Goal: Task Accomplishment & Management: Complete application form

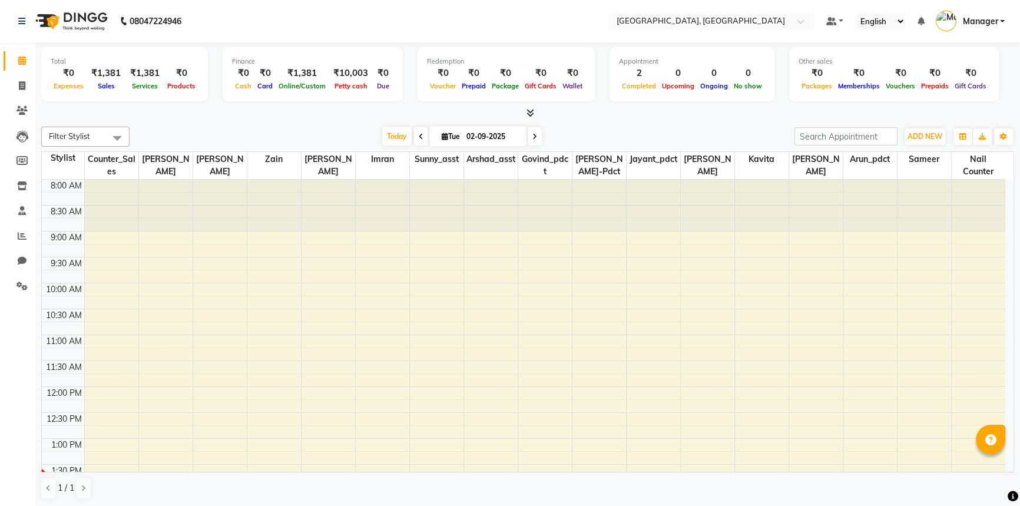
click at [282, 120] on div "Total ₹0 Expenses ₹1,381 Sales ₹1,381 Services ₹0 Products Finance ₹0 Cash ₹0 C…" at bounding box center [527, 274] width 984 height 465
click at [21, 87] on icon at bounding box center [22, 85] width 6 height 9
select select "service"
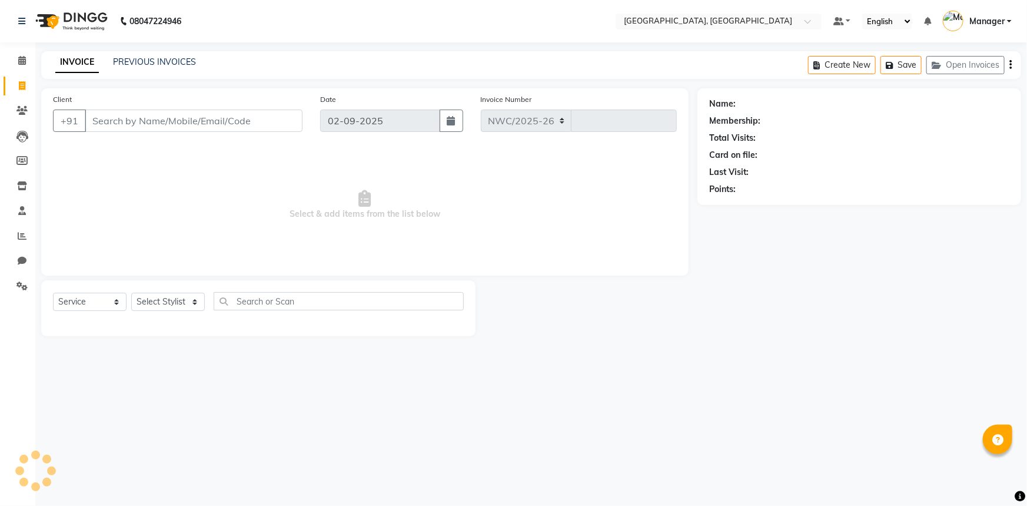
select select "8574"
type input "3106"
click at [253, 123] on input "Client" at bounding box center [194, 121] width 218 height 22
click at [128, 118] on input "Client" at bounding box center [194, 121] width 218 height 22
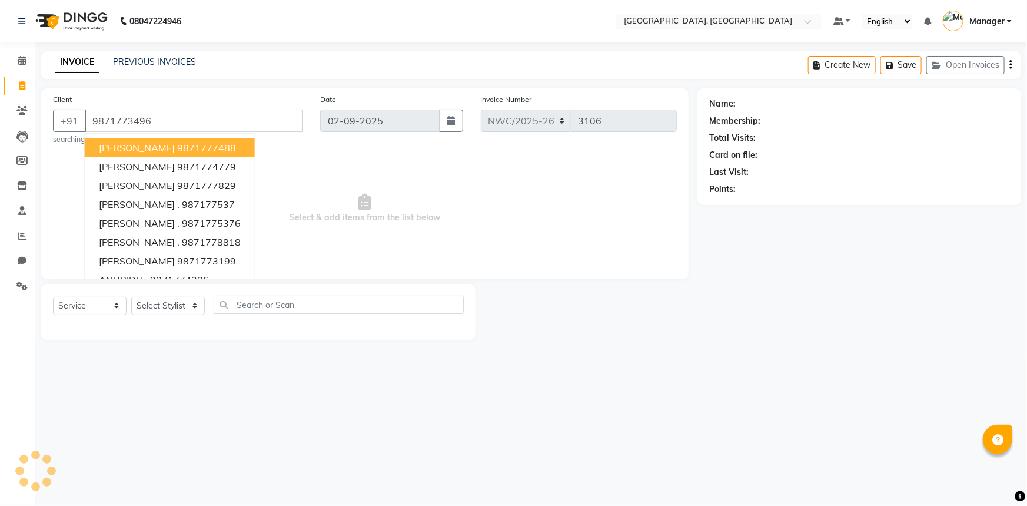
type input "9871773496"
select select "1: Object"
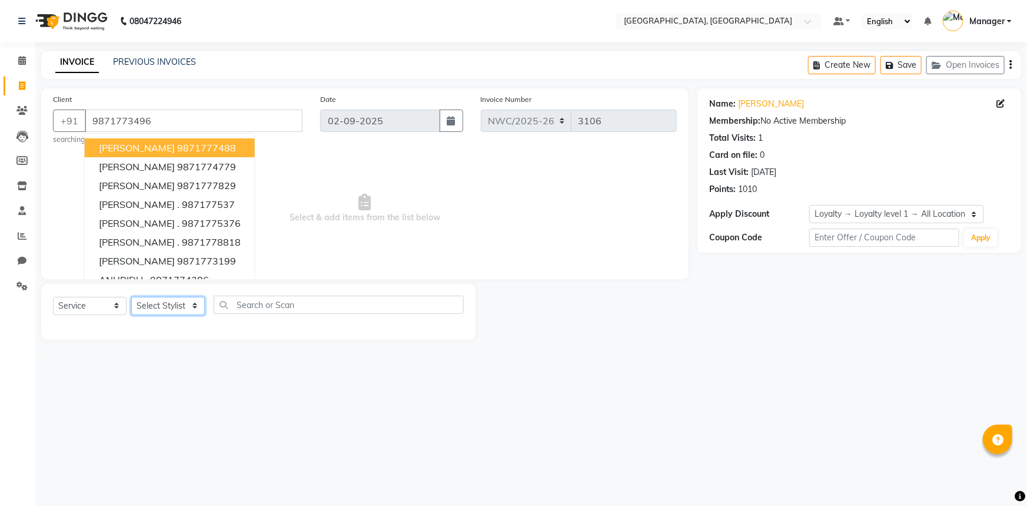
drag, startPoint x: 179, startPoint y: 309, endPoint x: 180, endPoint y: 299, distance: 10.0
click at [179, 309] on select "Select Stylist [PERSON_NAME]-pdct Arshad_asst Arun_pdct Counter_Sales [PERSON_N…" at bounding box center [168, 306] width 74 height 18
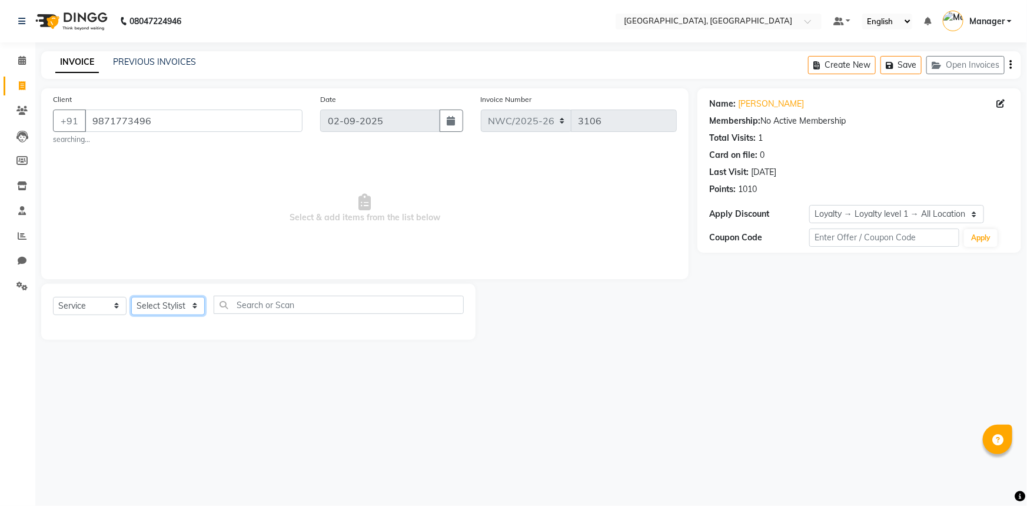
select select "84838"
click at [131, 297] on select "Select Stylist [PERSON_NAME]-pdct Arshad_asst Arun_pdct Counter_Sales [PERSON_N…" at bounding box center [168, 306] width 74 height 18
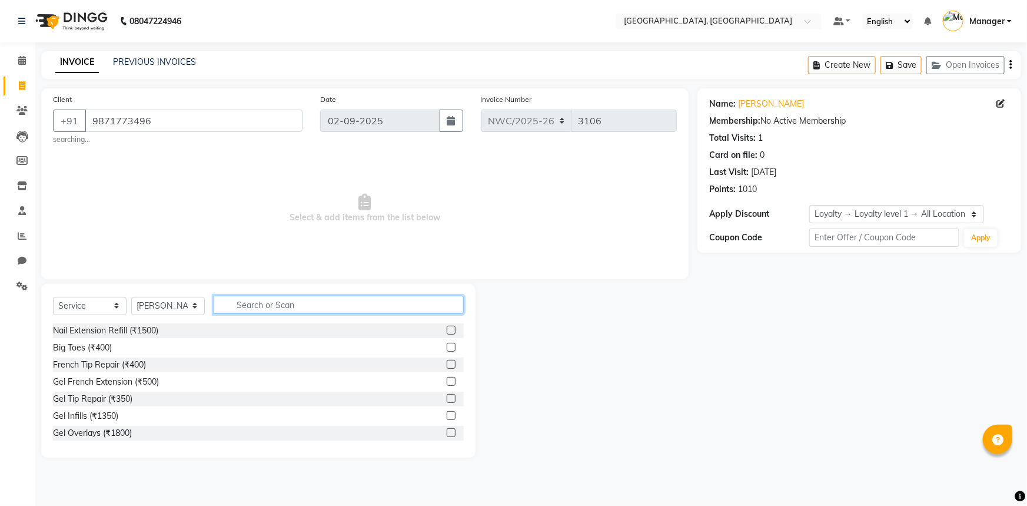
click at [241, 300] on input "text" at bounding box center [339, 305] width 250 height 18
type input "FOO"
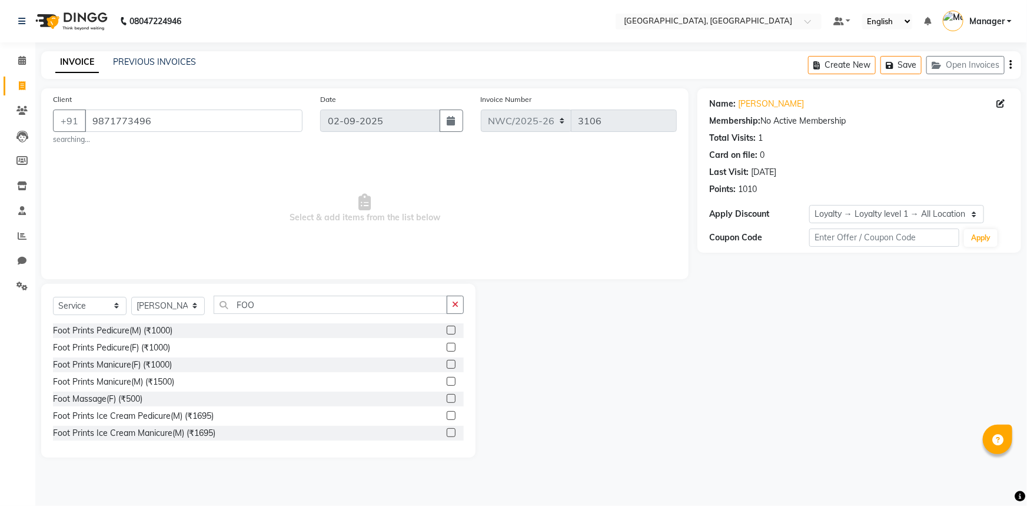
click at [447, 331] on label at bounding box center [451, 330] width 9 height 9
click at [447, 331] on input "checkbox" at bounding box center [451, 331] width 8 height 8
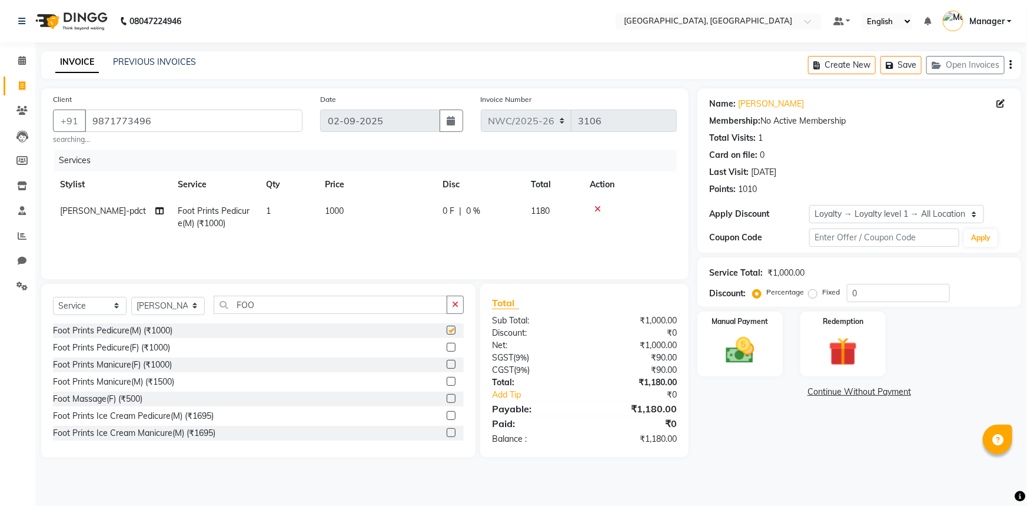
checkbox input "false"
drag, startPoint x: 259, startPoint y: 304, endPoint x: 208, endPoint y: 302, distance: 50.7
click at [202, 306] on div "Select Service Product Membership Package Voucher Prepaid Gift Card Select Styl…" at bounding box center [258, 310] width 411 height 28
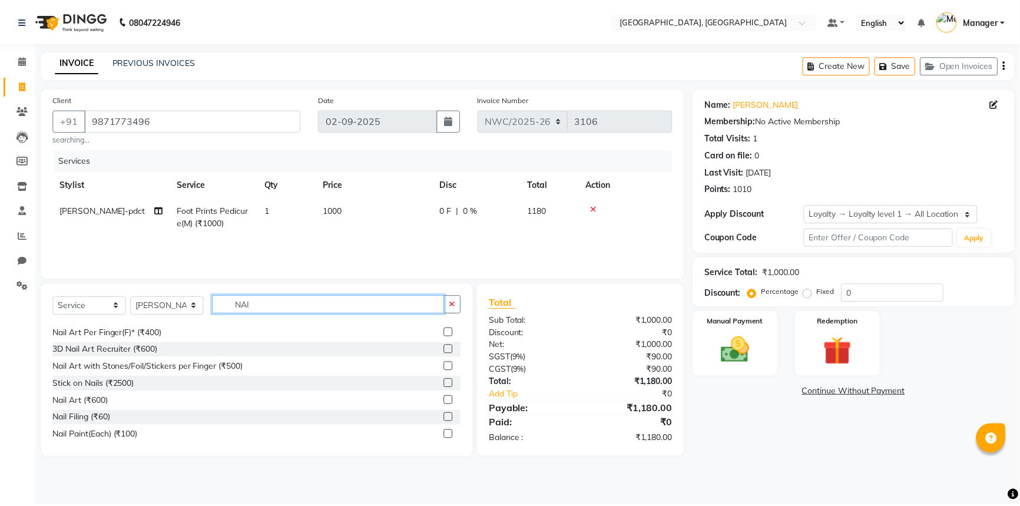
scroll to position [121, 0]
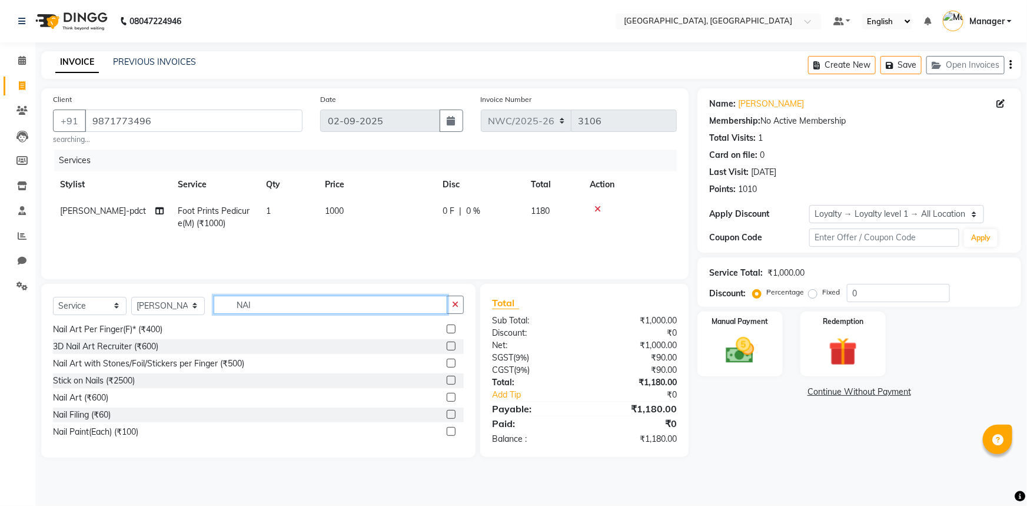
type input "NAI"
click at [447, 412] on label at bounding box center [451, 414] width 9 height 9
click at [447, 412] on input "checkbox" at bounding box center [451, 415] width 8 height 8
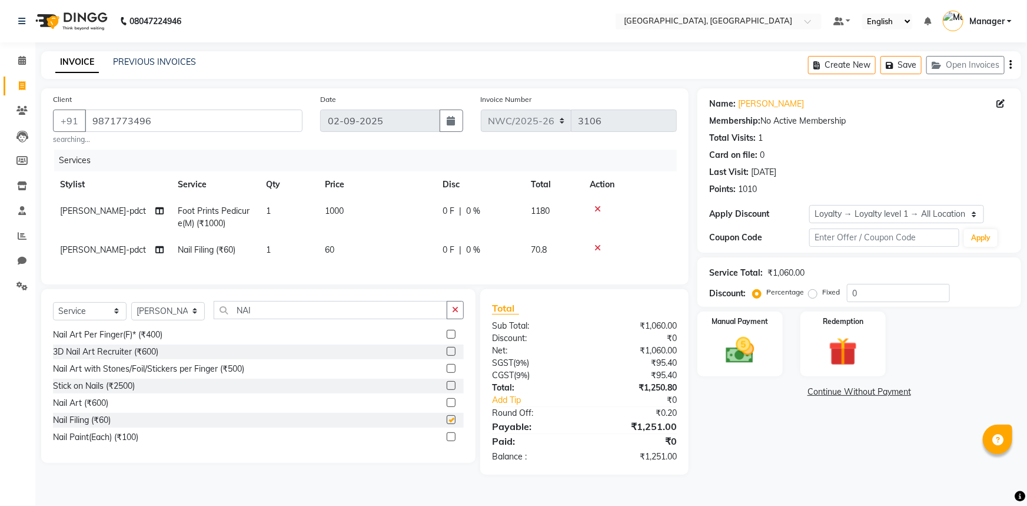
checkbox input "false"
click at [333, 246] on span "60" at bounding box center [329, 249] width 9 height 11
select select "84838"
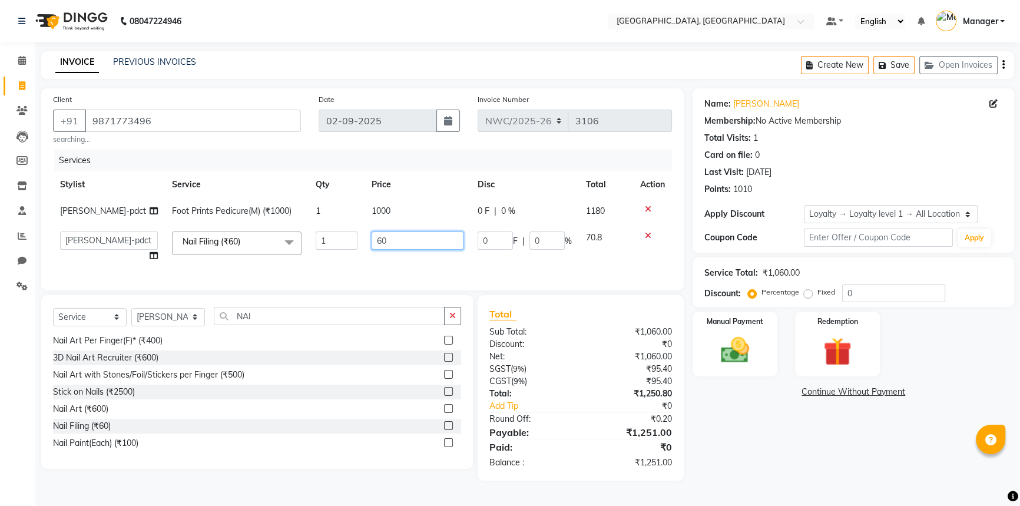
drag, startPoint x: 386, startPoint y: 241, endPoint x: 357, endPoint y: 257, distance: 33.2
click at [358, 245] on tr "[PERSON_NAME]-pdct Arshad_asst Arun_pdct Counter_Sales [PERSON_NAME] [PERSON_NA…" at bounding box center [362, 246] width 619 height 45
type input "150"
click at [358, 261] on tr "[PERSON_NAME]-pdct Arshad_asst Arun_pdct Counter_Sales [PERSON_NAME] [PERSON_NA…" at bounding box center [362, 246] width 619 height 45
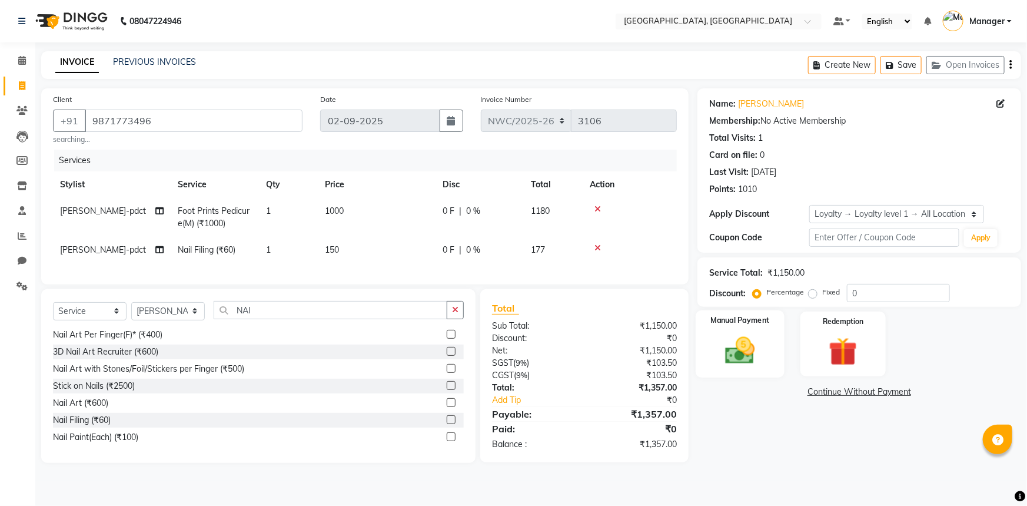
click at [754, 348] on img at bounding box center [741, 350] width 48 height 34
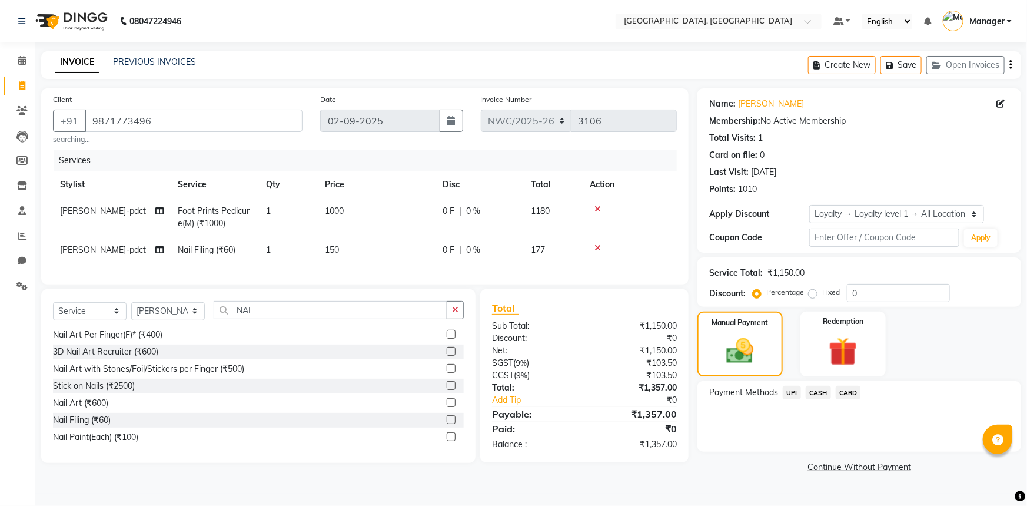
click at [816, 390] on span "CASH" at bounding box center [818, 393] width 25 height 14
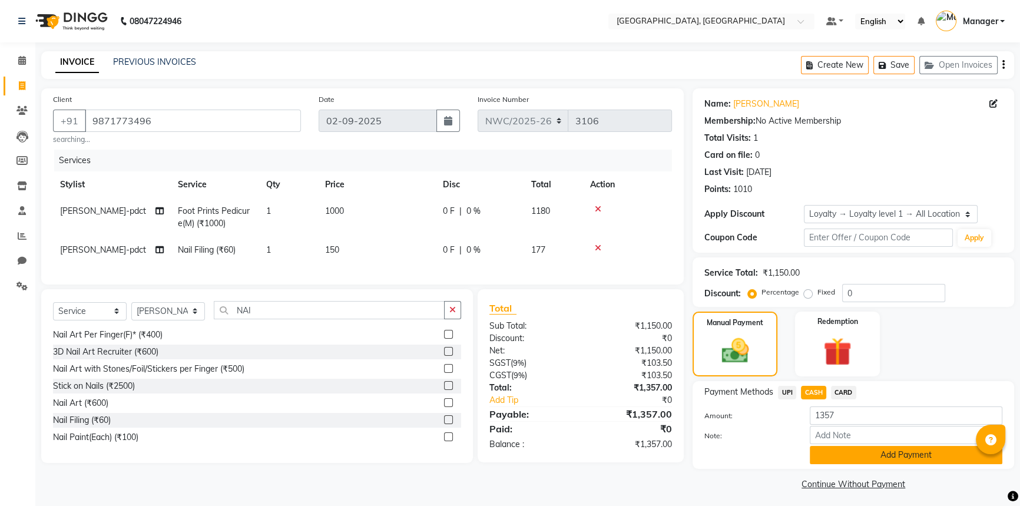
scroll to position [4, 0]
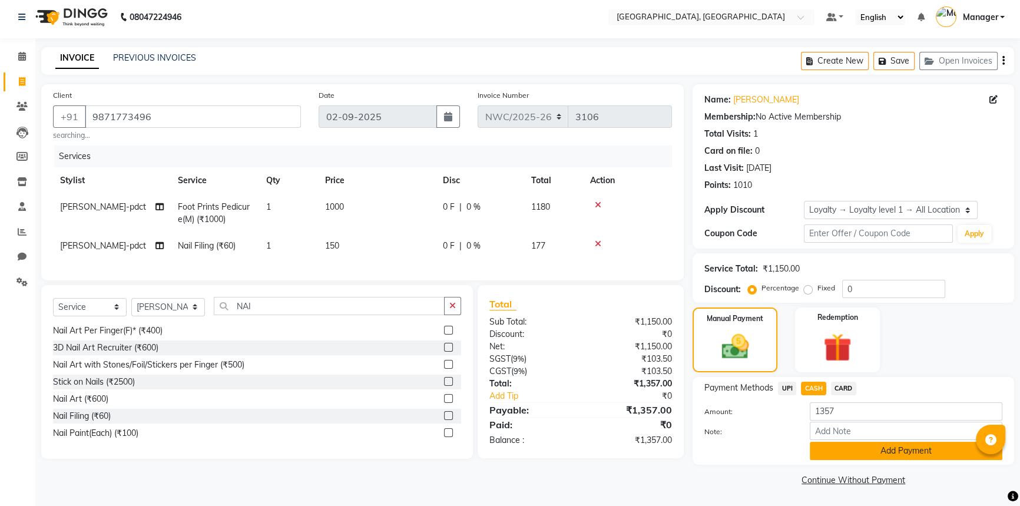
click at [861, 455] on button "Add Payment" at bounding box center [906, 451] width 193 height 18
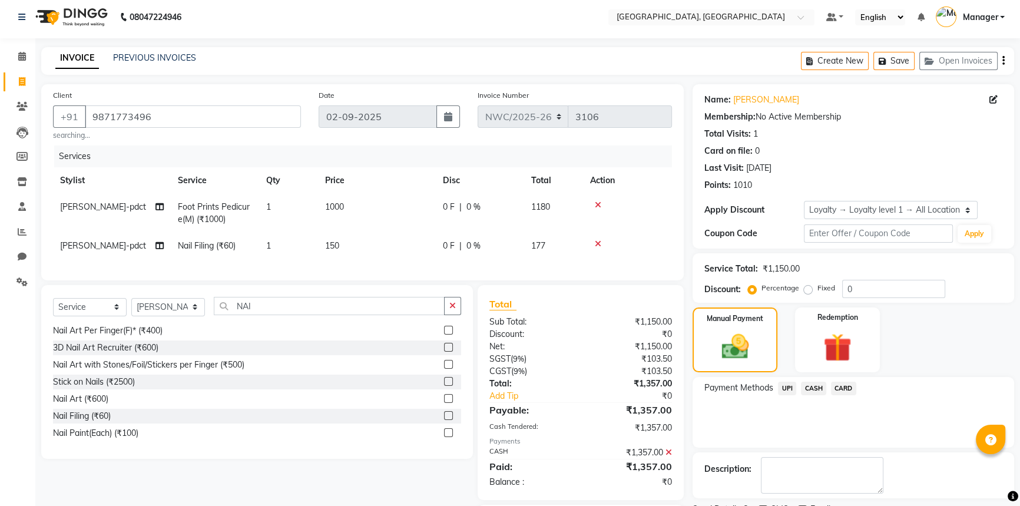
scroll to position [82, 0]
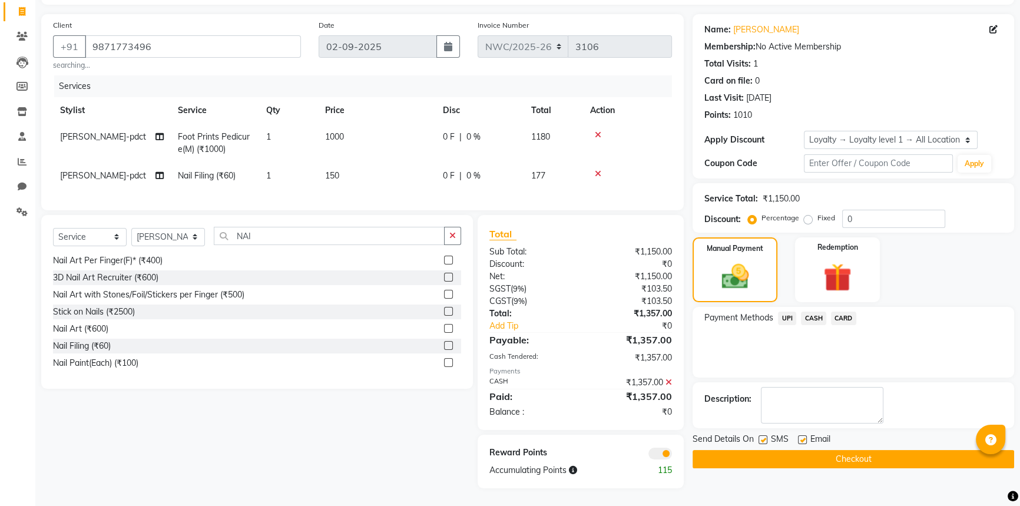
click at [832, 450] on button "Checkout" at bounding box center [852, 459] width 321 height 18
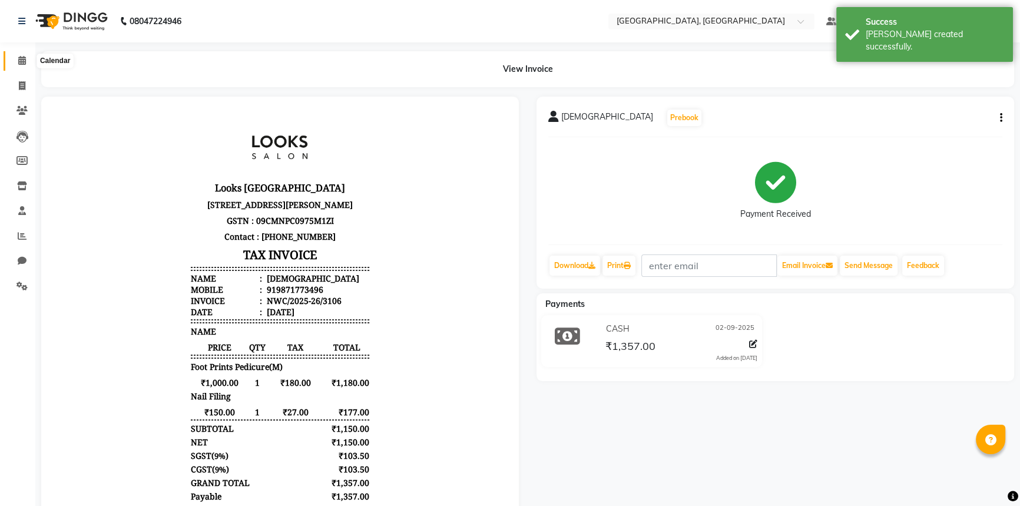
click at [18, 59] on icon at bounding box center [22, 60] width 8 height 9
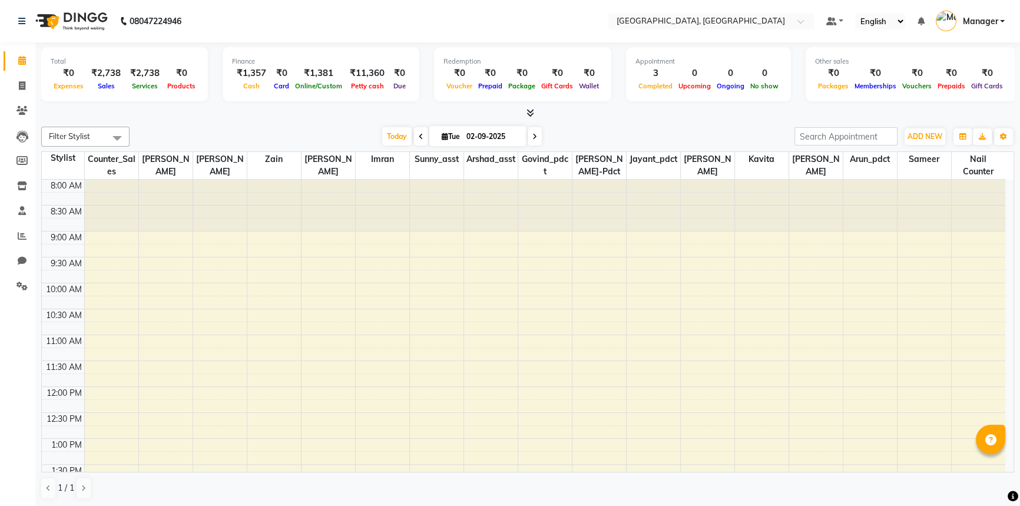
click at [264, 125] on div "Filter Stylist Select All [PERSON_NAME]-pdct Arshad_asst Arun_pdct Counter_Sale…" at bounding box center [527, 313] width 973 height 382
click at [21, 86] on icon at bounding box center [22, 85] width 6 height 9
select select "service"
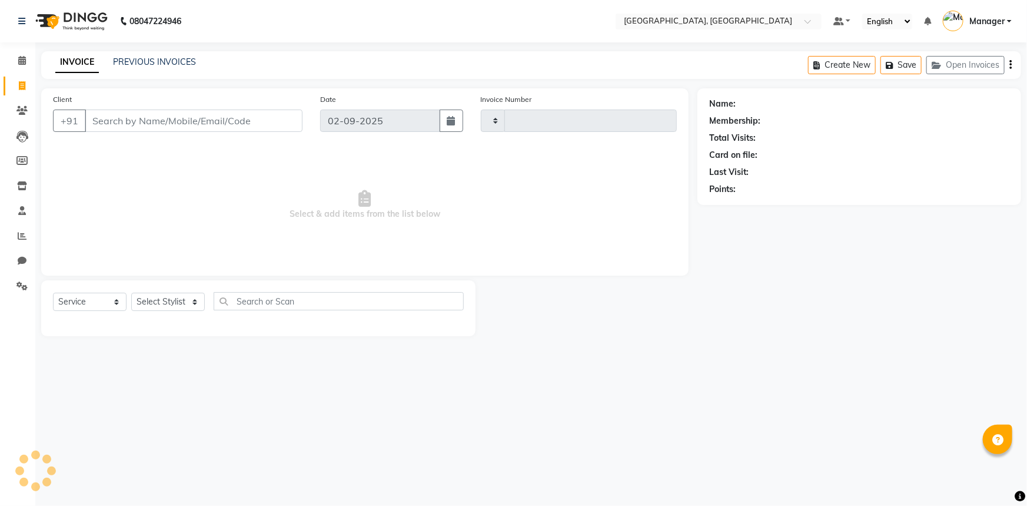
type input "3107"
select select "8574"
click at [26, 235] on icon at bounding box center [22, 235] width 9 height 9
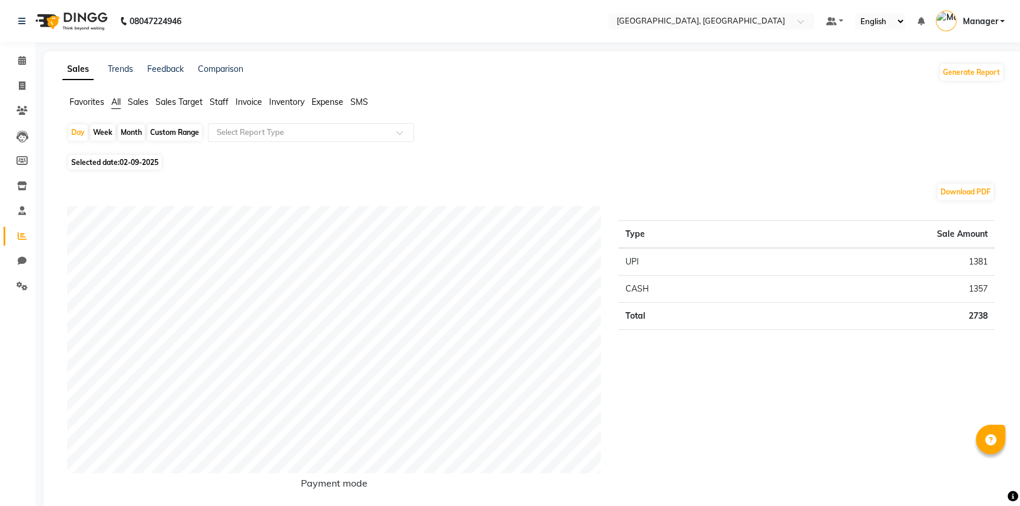
click at [124, 165] on span "02-09-2025" at bounding box center [139, 162] width 39 height 9
select select "9"
select select "2025"
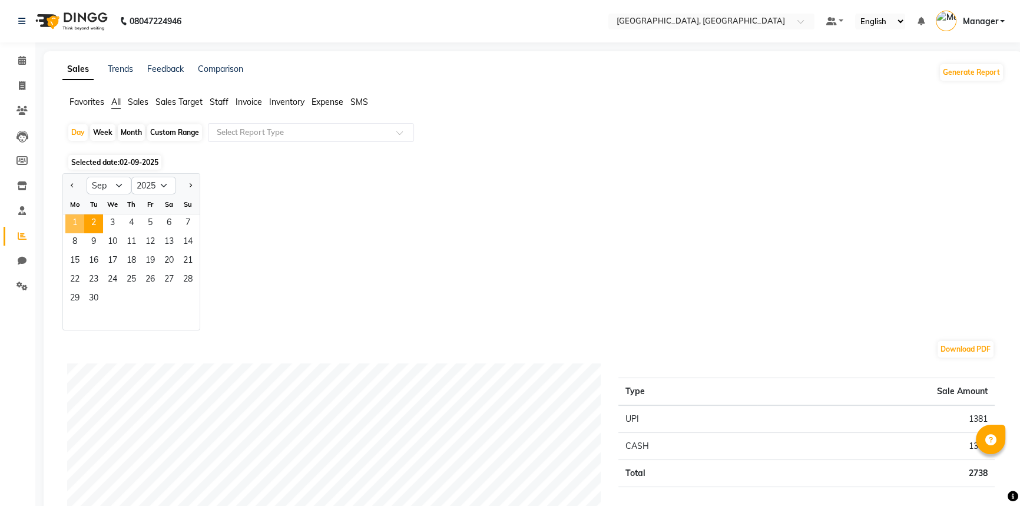
click at [70, 220] on span "1" at bounding box center [74, 223] width 19 height 19
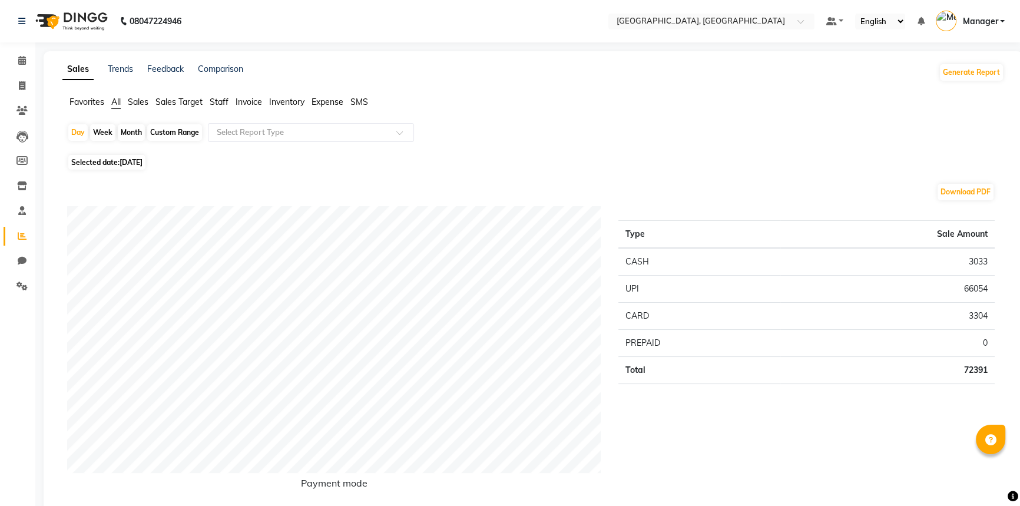
click at [216, 101] on span "Staff" at bounding box center [219, 102] width 19 height 11
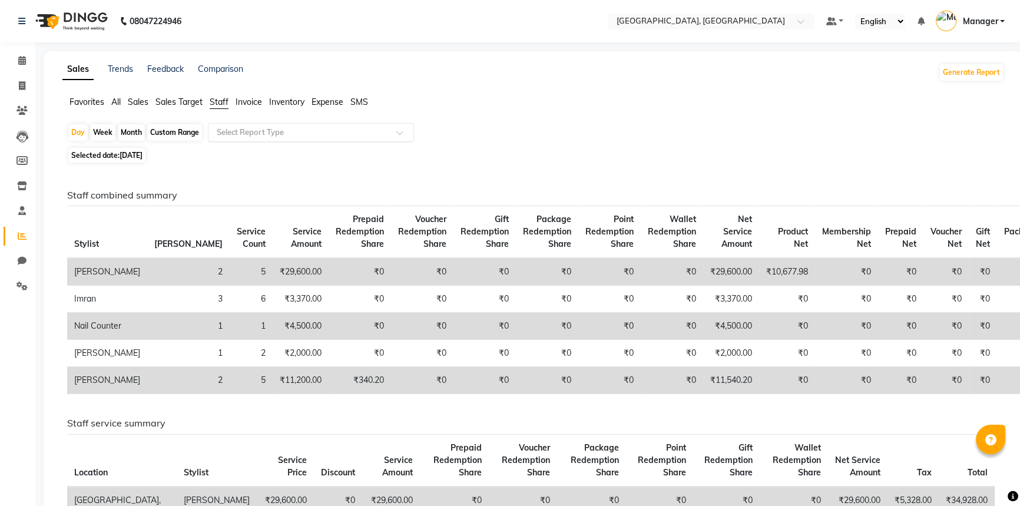
click at [230, 137] on input "text" at bounding box center [299, 133] width 170 height 12
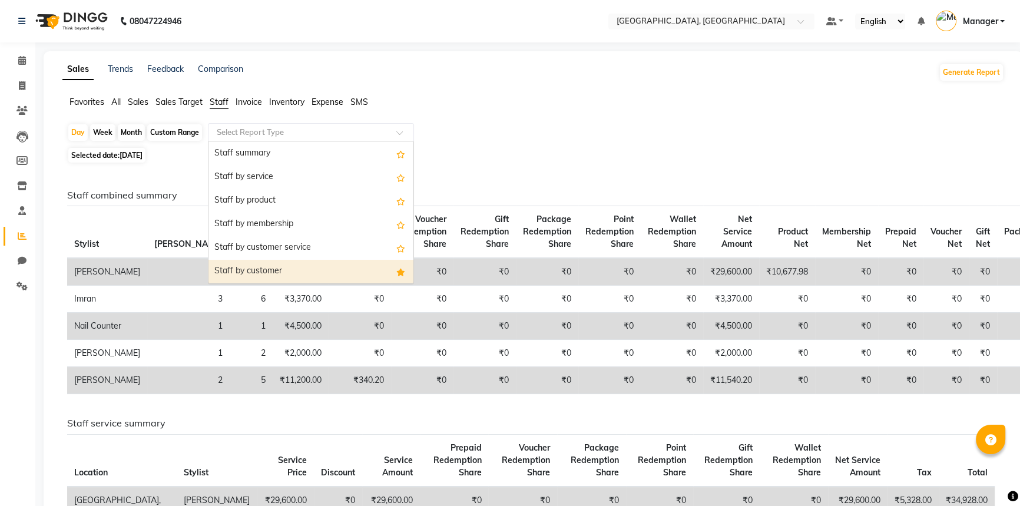
click at [240, 270] on div "Staff by customer" at bounding box center [310, 272] width 205 height 24
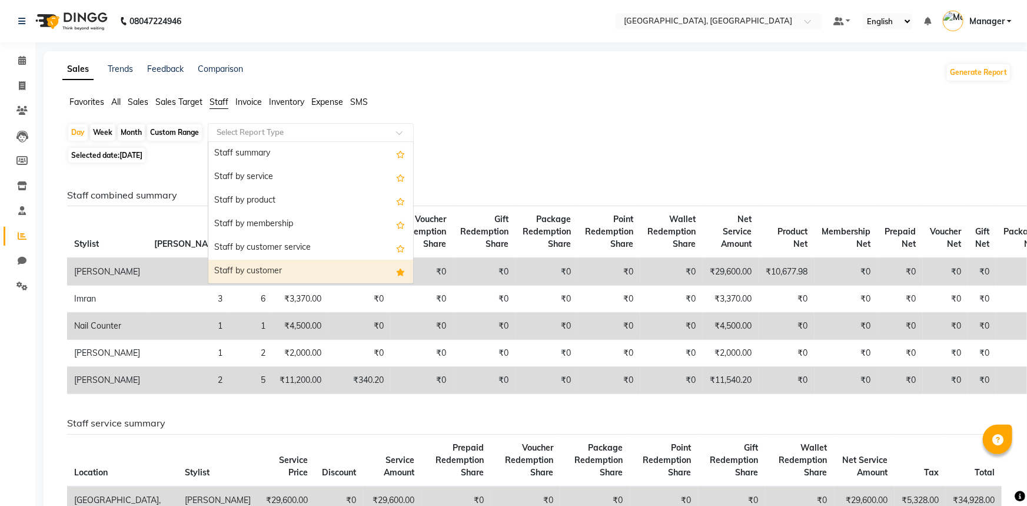
select select "full_report"
select select "csv"
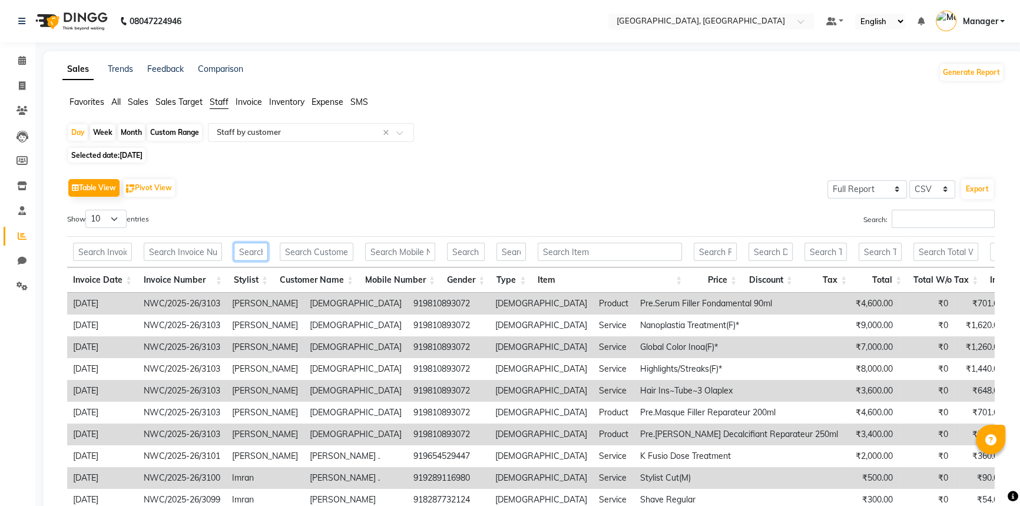
click at [256, 254] on input "text" at bounding box center [251, 252] width 34 height 18
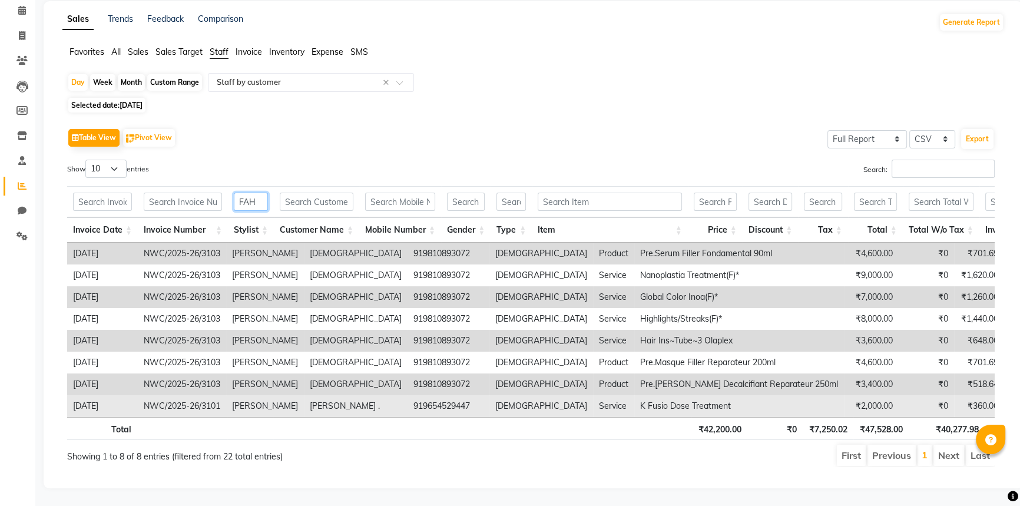
scroll to position [65, 0]
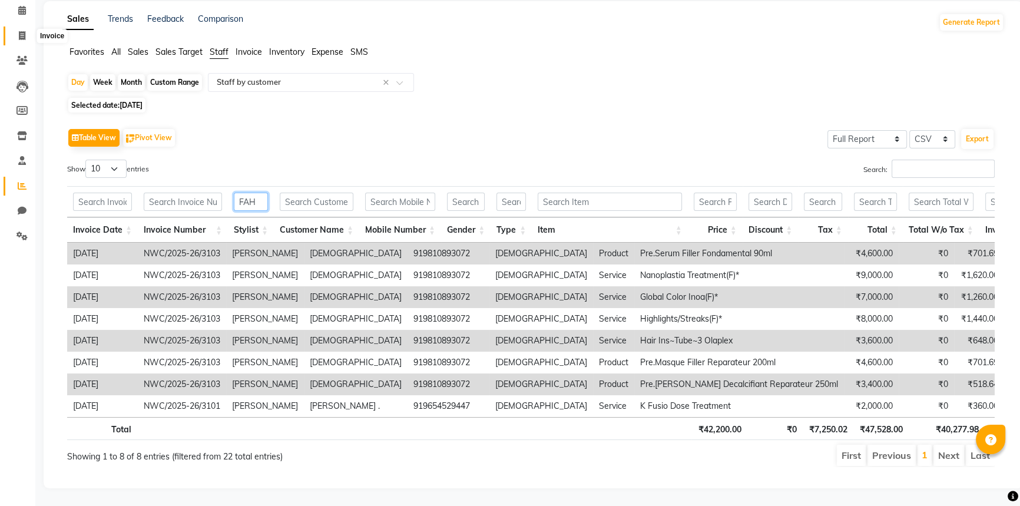
type input "FAH"
click at [19, 31] on icon at bounding box center [22, 35] width 6 height 9
select select "service"
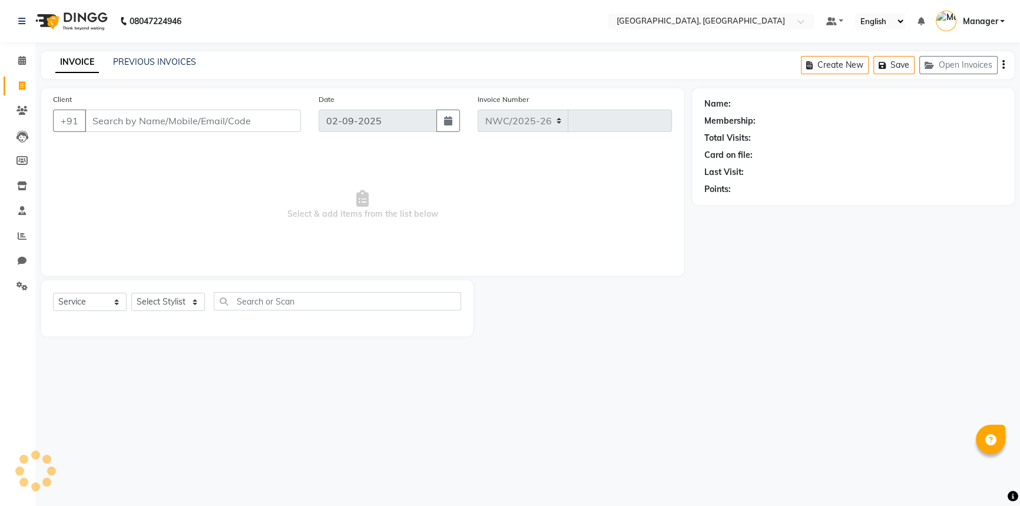
select select "8574"
type input "3107"
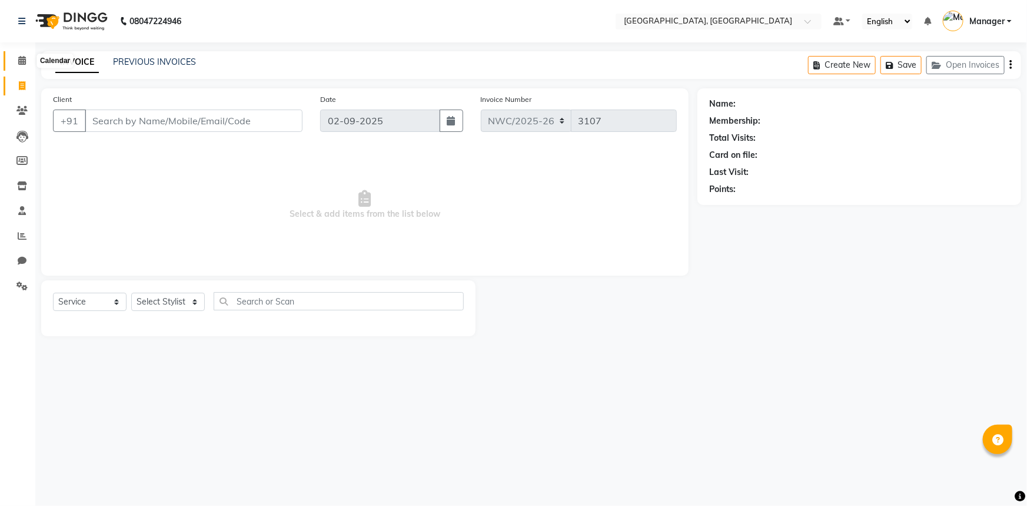
click at [25, 61] on icon at bounding box center [22, 60] width 8 height 9
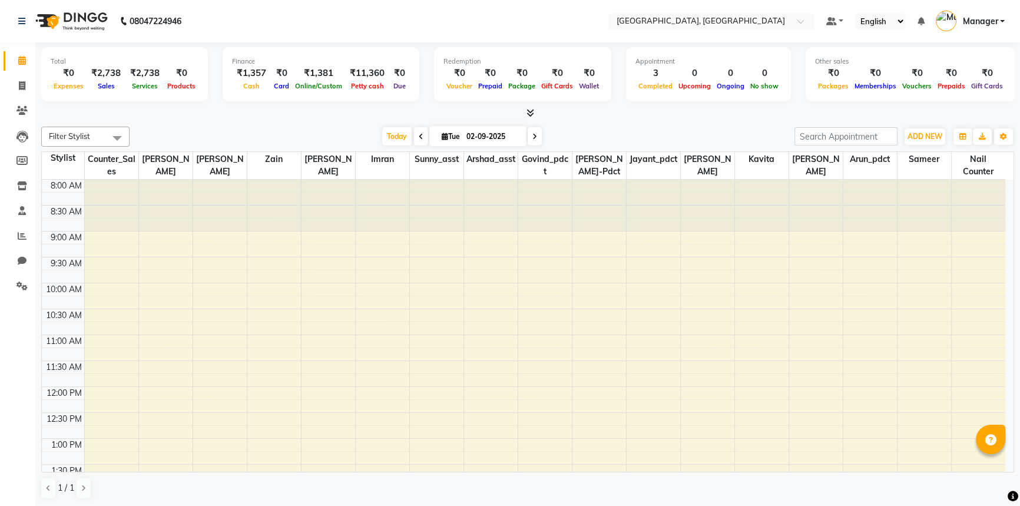
click at [214, 133] on div "[DATE] [DATE]" at bounding box center [461, 137] width 653 height 18
click at [19, 84] on icon at bounding box center [22, 85] width 6 height 9
select select "service"
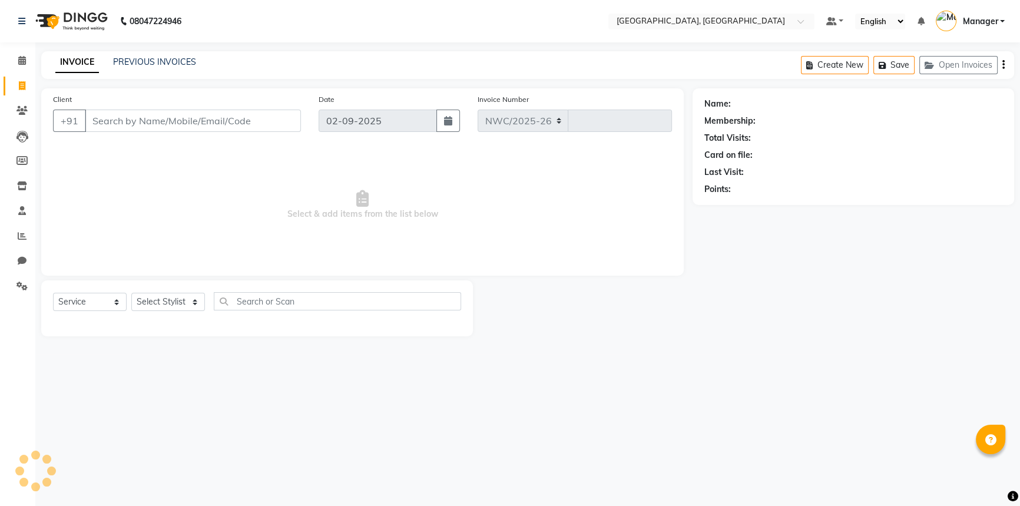
click at [184, 118] on input "Client" at bounding box center [193, 121] width 216 height 22
select select "8574"
type input "3107"
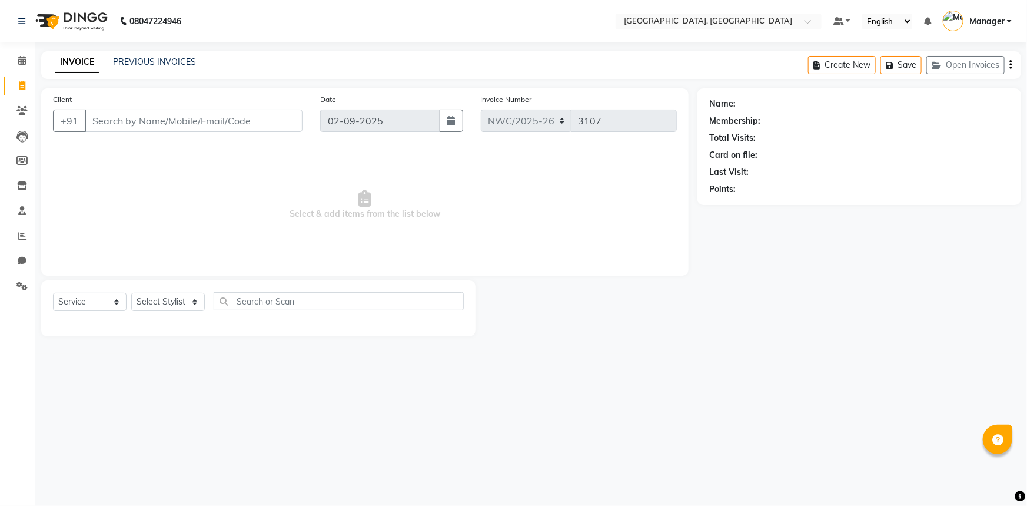
click at [197, 119] on input "Client" at bounding box center [194, 121] width 218 height 22
click at [215, 122] on input "Client" at bounding box center [194, 121] width 218 height 22
type input "9711859525"
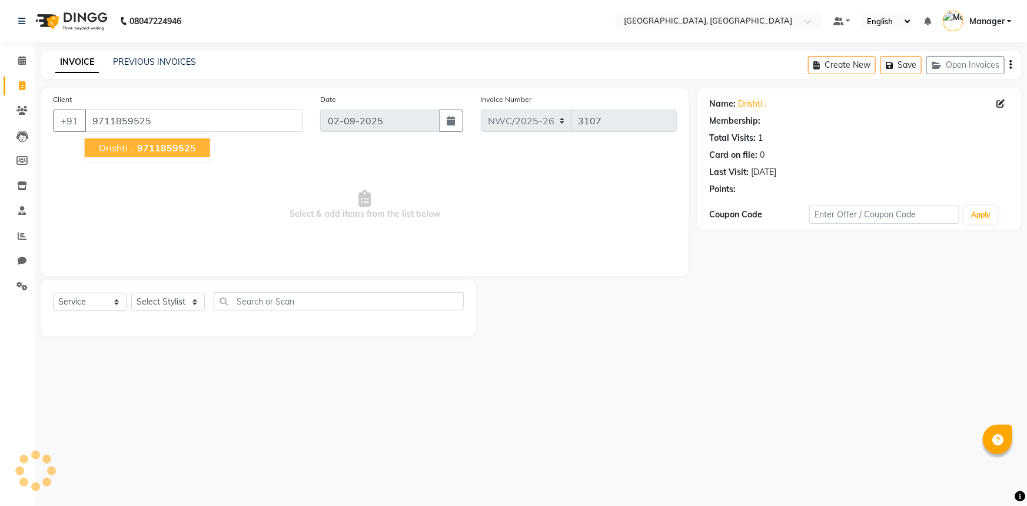
select select "1: Object"
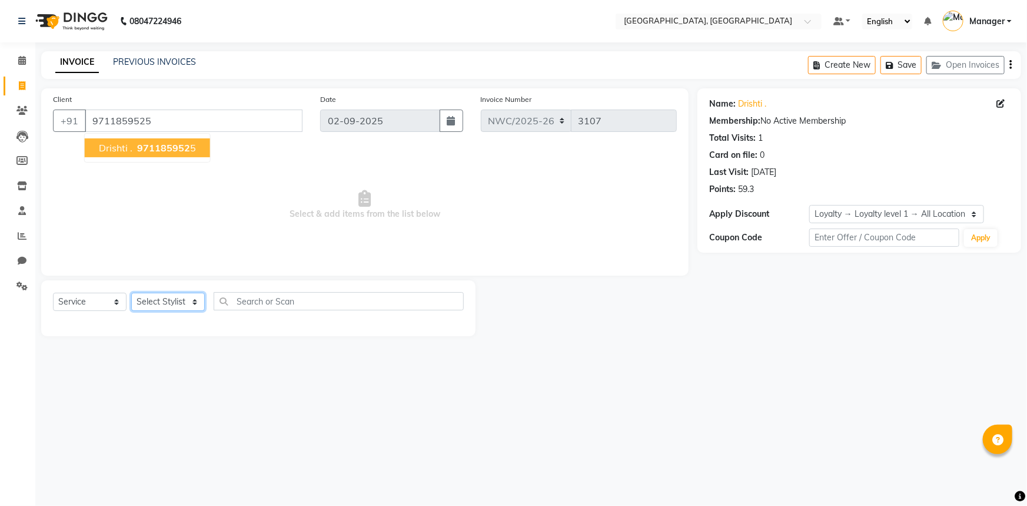
drag, startPoint x: 152, startPoint y: 303, endPoint x: 156, endPoint y: 294, distance: 9.7
click at [152, 303] on select "Select Stylist [PERSON_NAME]-pdct Arshad_asst Arun_pdct Counter_Sales [PERSON_N…" at bounding box center [168, 302] width 74 height 18
select select "84832"
click at [131, 293] on select "Select Stylist [PERSON_NAME]-pdct Arshad_asst Arun_pdct Counter_Sales [PERSON_N…" at bounding box center [168, 302] width 74 height 18
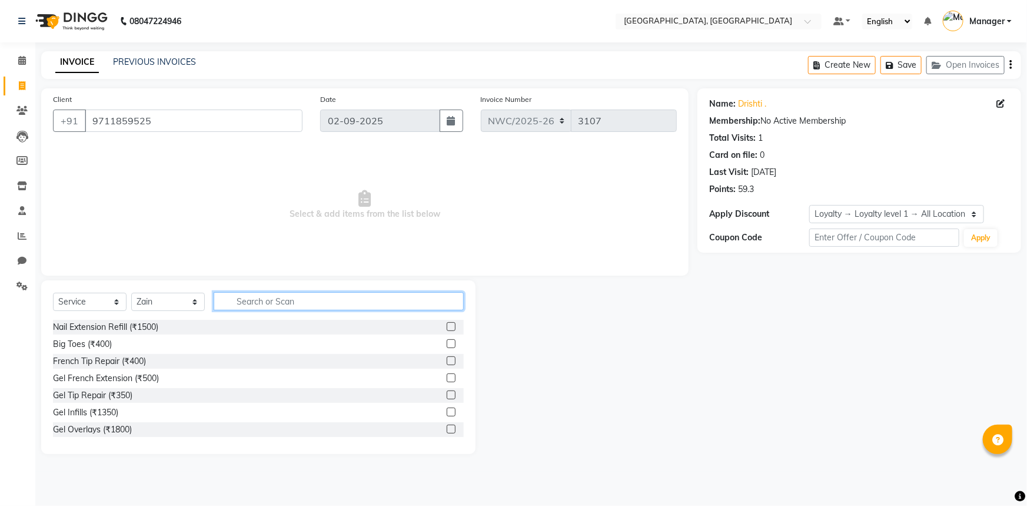
click at [268, 304] on input "text" at bounding box center [339, 301] width 250 height 18
type input "WASH"
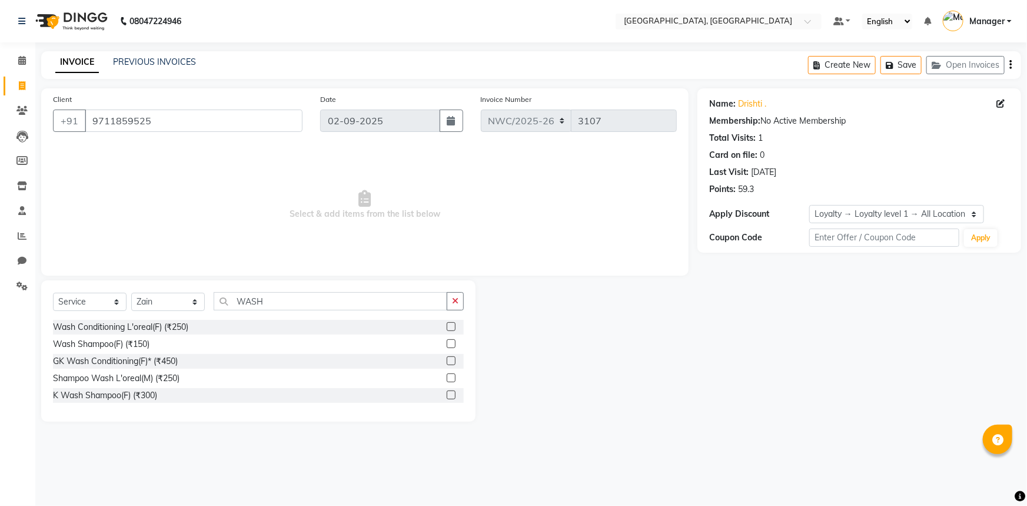
click at [452, 377] on label at bounding box center [451, 377] width 9 height 9
click at [452, 377] on input "checkbox" at bounding box center [451, 378] width 8 height 8
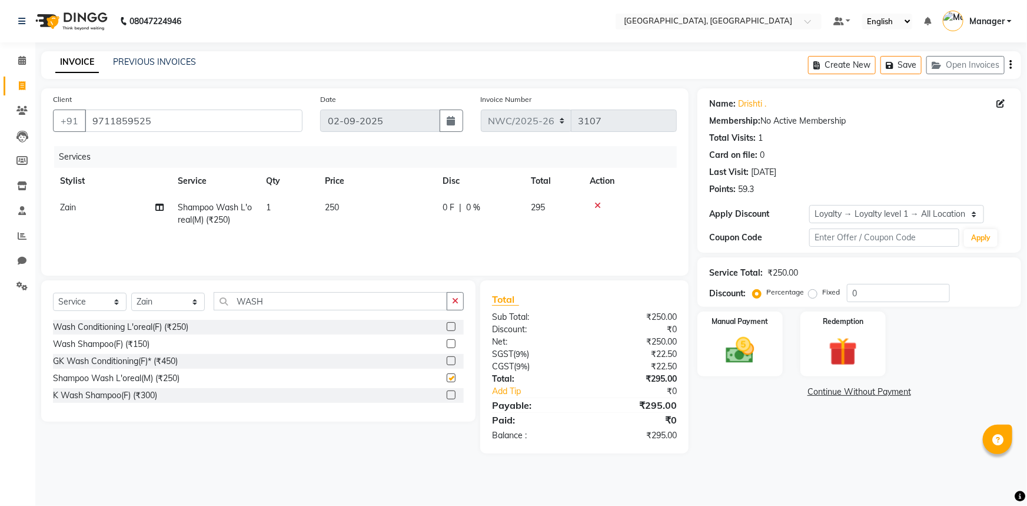
checkbox input "false"
click at [346, 205] on td "250" at bounding box center [377, 213] width 118 height 39
select select "84832"
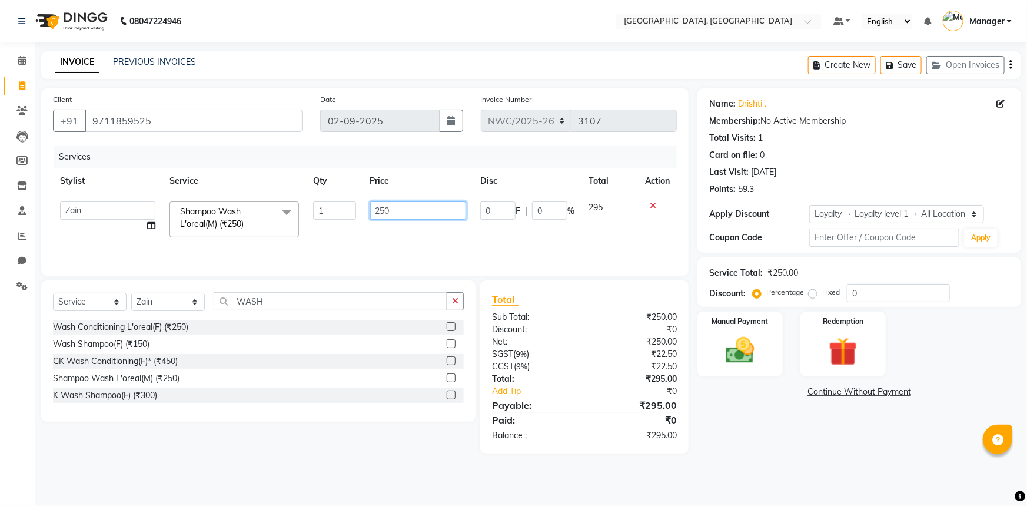
drag, startPoint x: 353, startPoint y: 210, endPoint x: 351, endPoint y: 245, distance: 35.4
click at [344, 223] on tr "[PERSON_NAME]-pdct Arshad_asst Arun_pdct Counter_Sales [PERSON_NAME] [PERSON_NA…" at bounding box center [365, 219] width 624 height 50
type input "500"
click at [351, 245] on div "Services Stylist Service Qty Price Disc Total Action [PERSON_NAME]-pdct Arshad_…" at bounding box center [365, 205] width 624 height 118
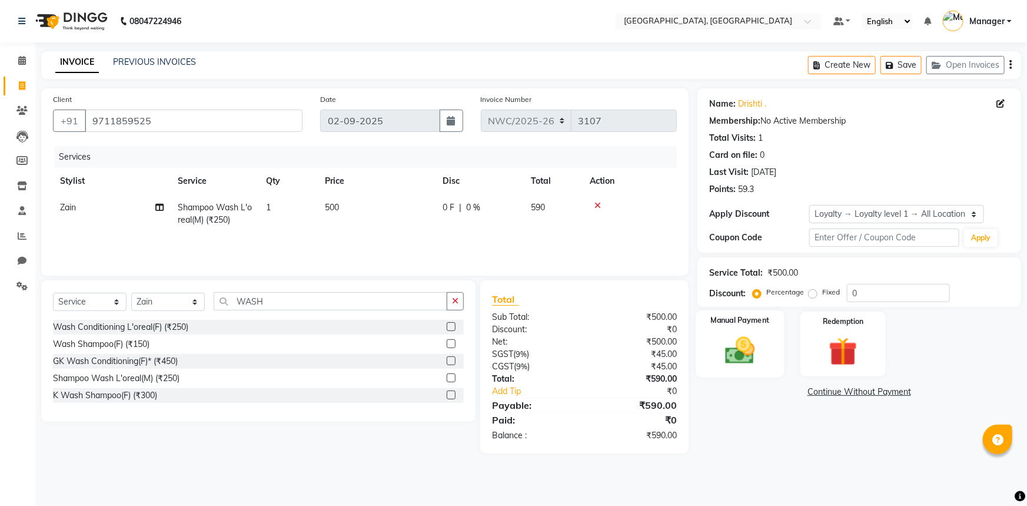
click at [741, 350] on img at bounding box center [741, 350] width 48 height 34
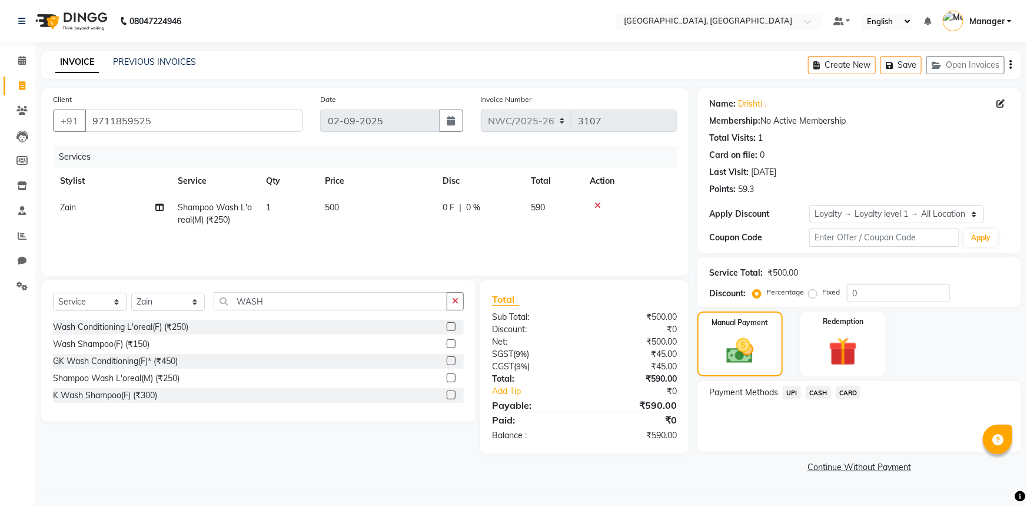
click at [812, 392] on span "CASH" at bounding box center [818, 393] width 25 height 14
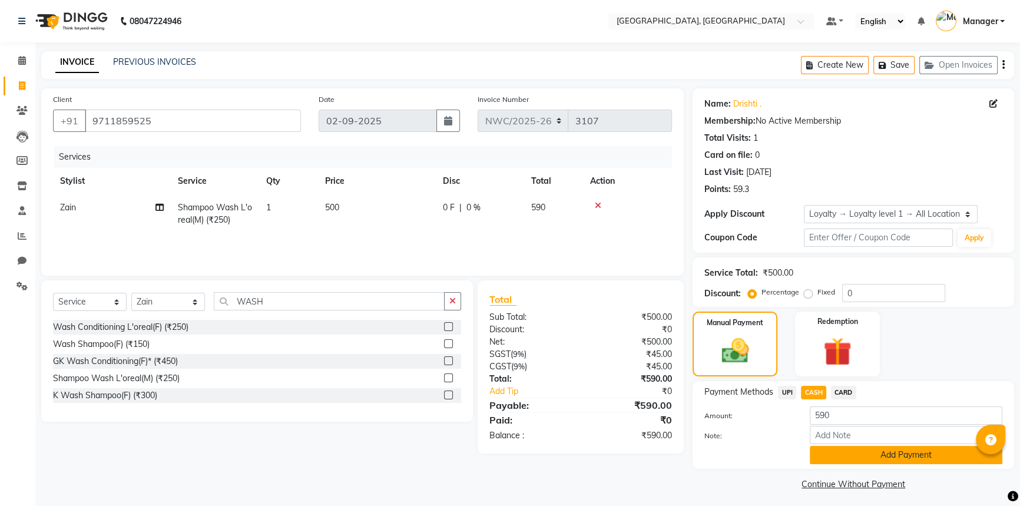
click at [836, 452] on button "Add Payment" at bounding box center [906, 455] width 193 height 18
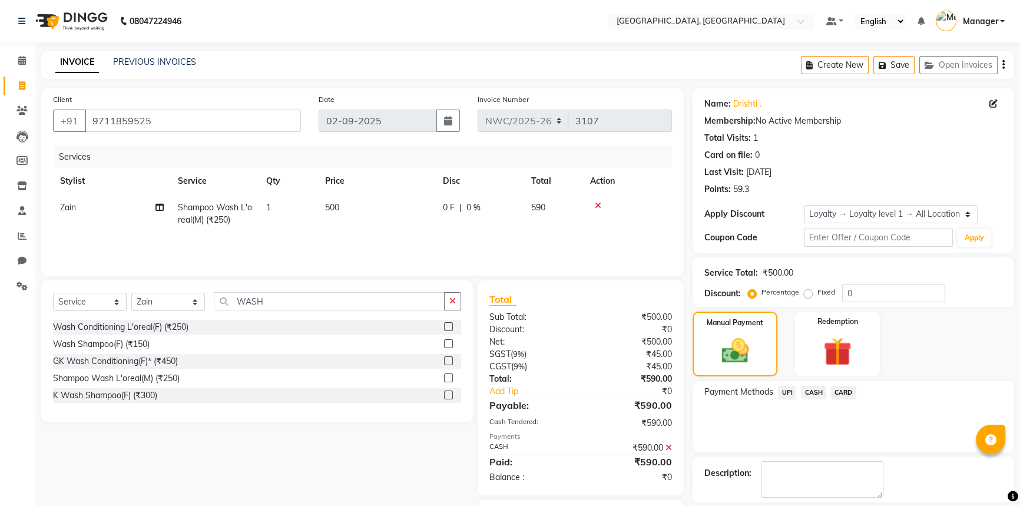
scroll to position [66, 0]
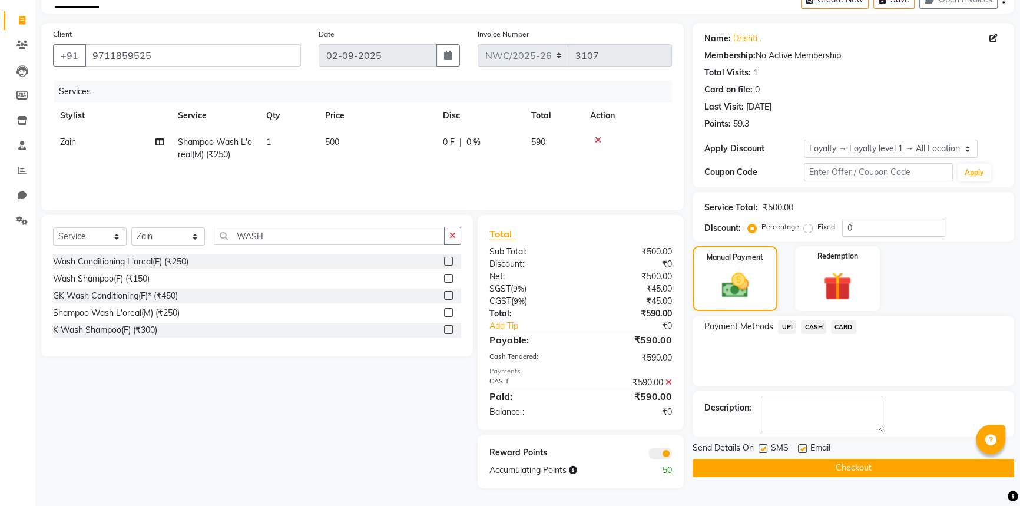
click at [830, 465] on button "Checkout" at bounding box center [852, 468] width 321 height 18
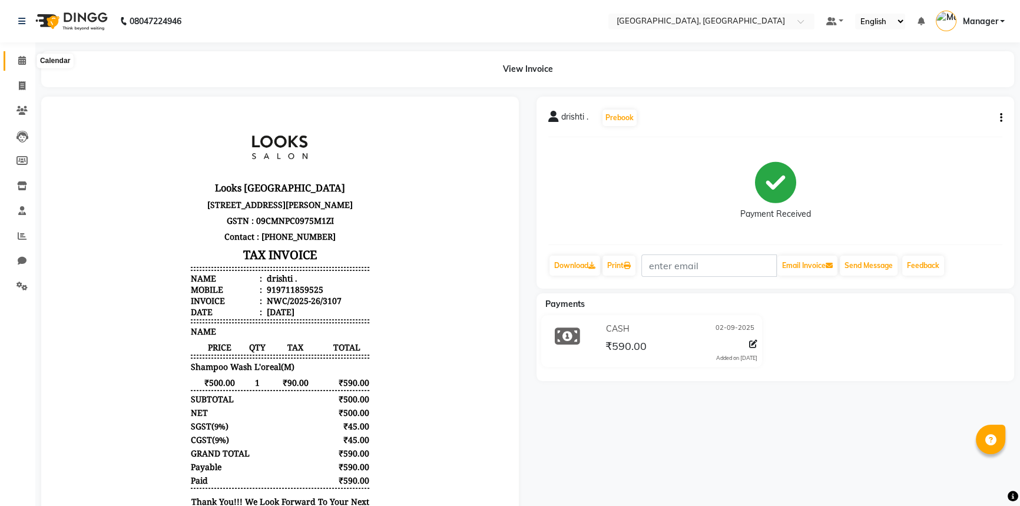
click at [23, 60] on icon at bounding box center [22, 60] width 8 height 9
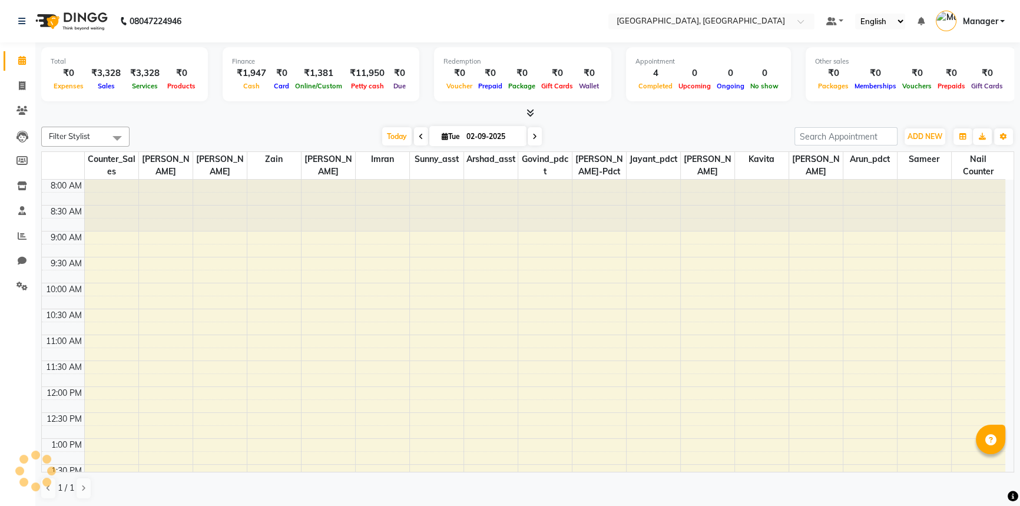
click at [277, 112] on div at bounding box center [527, 113] width 973 height 12
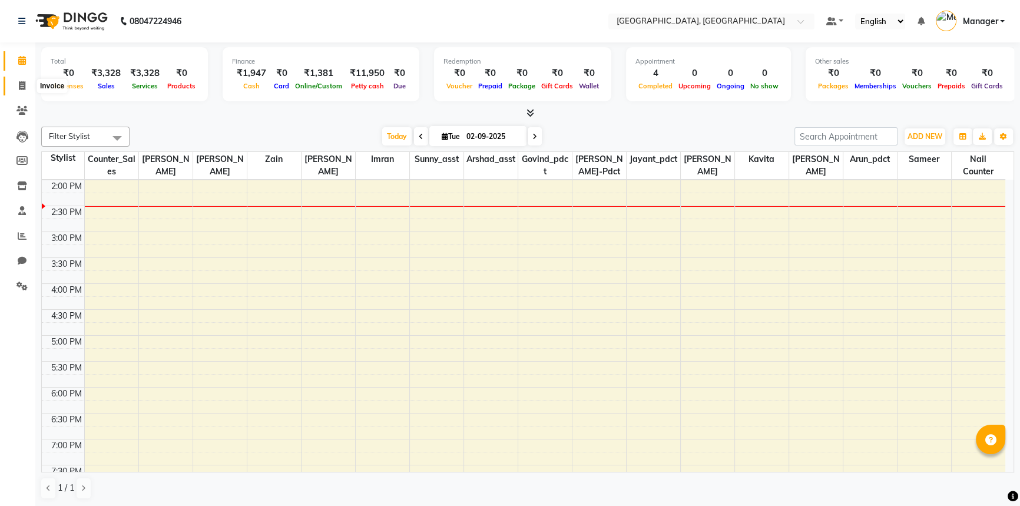
click at [20, 82] on icon at bounding box center [22, 85] width 6 height 9
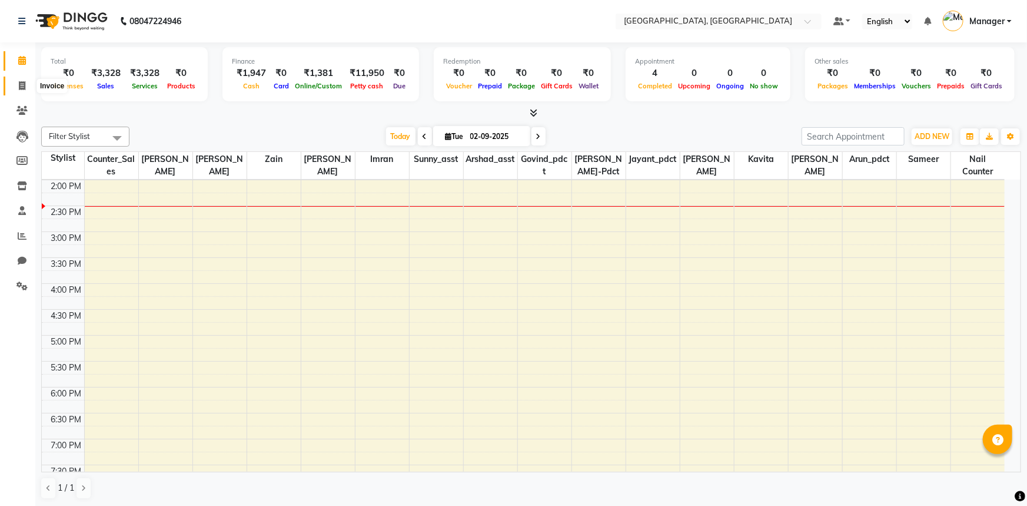
select select "service"
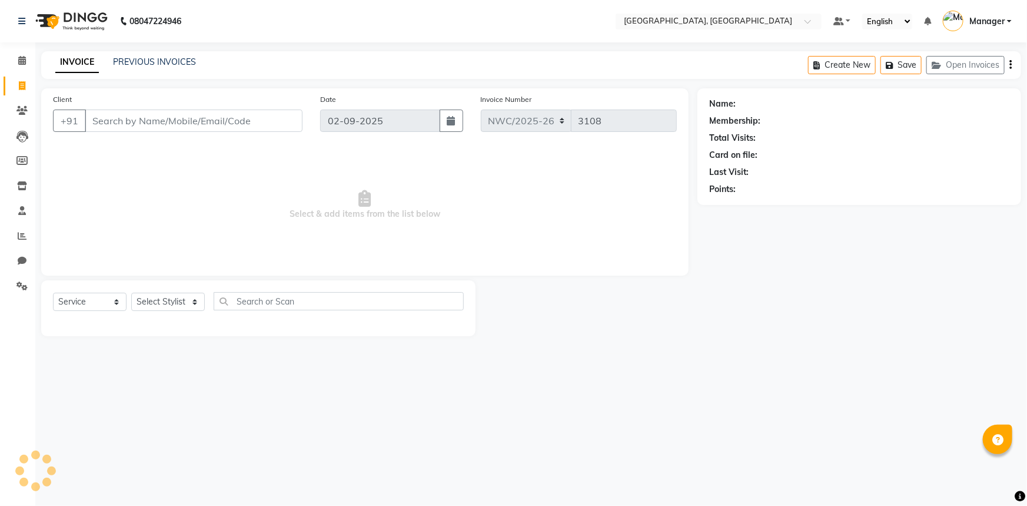
click at [130, 114] on input "Client" at bounding box center [194, 121] width 218 height 22
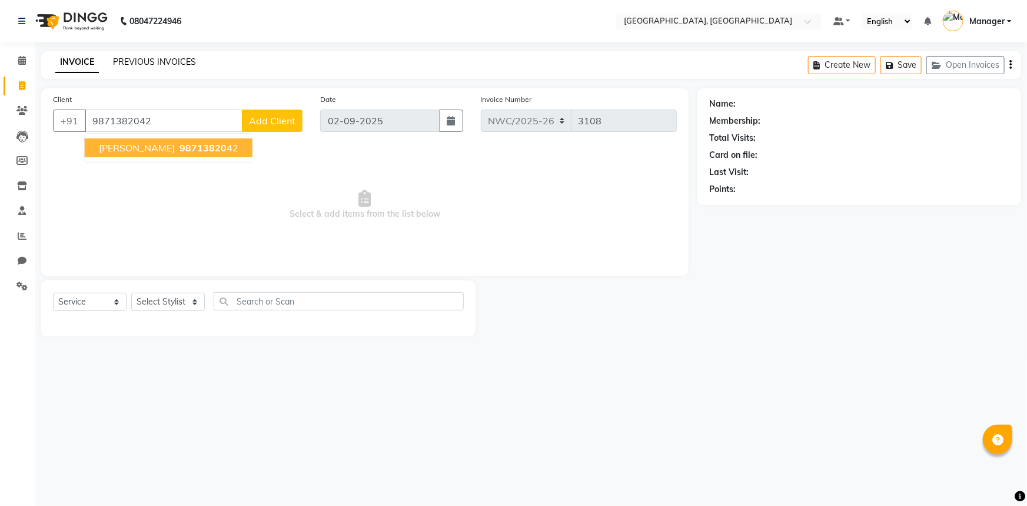
type input "9871382042"
select select "1: Object"
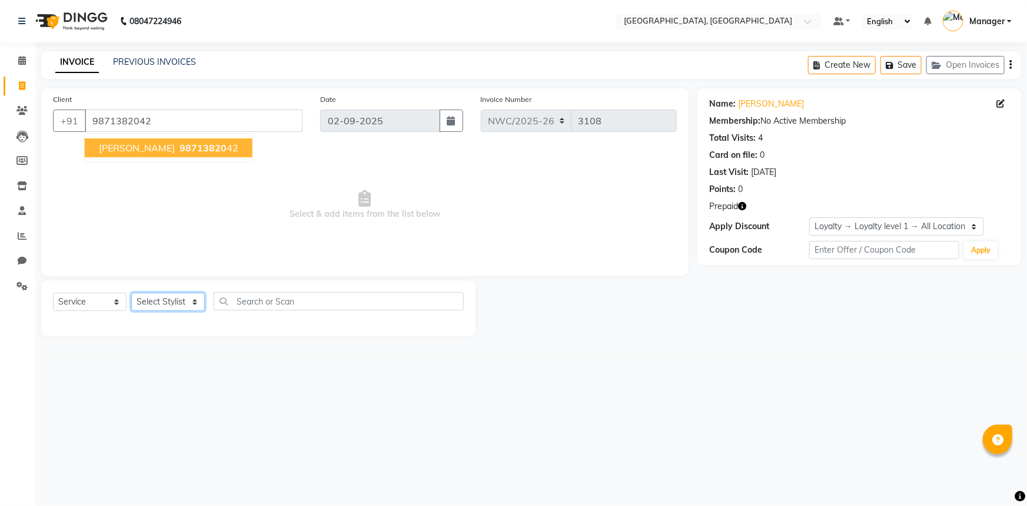
click at [174, 296] on select "Select Stylist [PERSON_NAME]-pdct Arshad_asst Arun_pdct Counter_Sales [PERSON_N…" at bounding box center [168, 302] width 74 height 18
click at [293, 207] on span "Select & add items from the list below" at bounding box center [365, 205] width 624 height 118
click at [745, 207] on icon "button" at bounding box center [742, 206] width 8 height 8
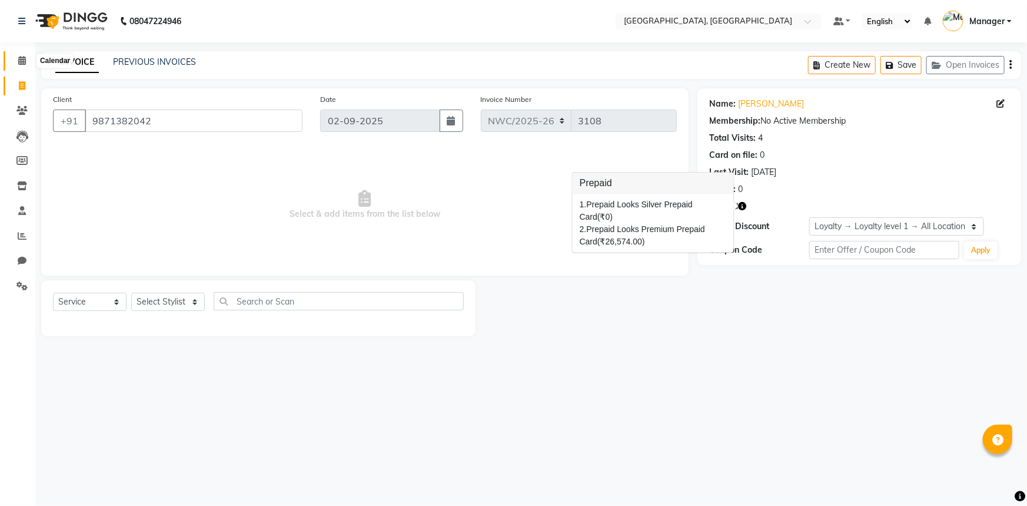
click at [21, 60] on icon at bounding box center [22, 60] width 8 height 9
